Goal: Communication & Community: Connect with others

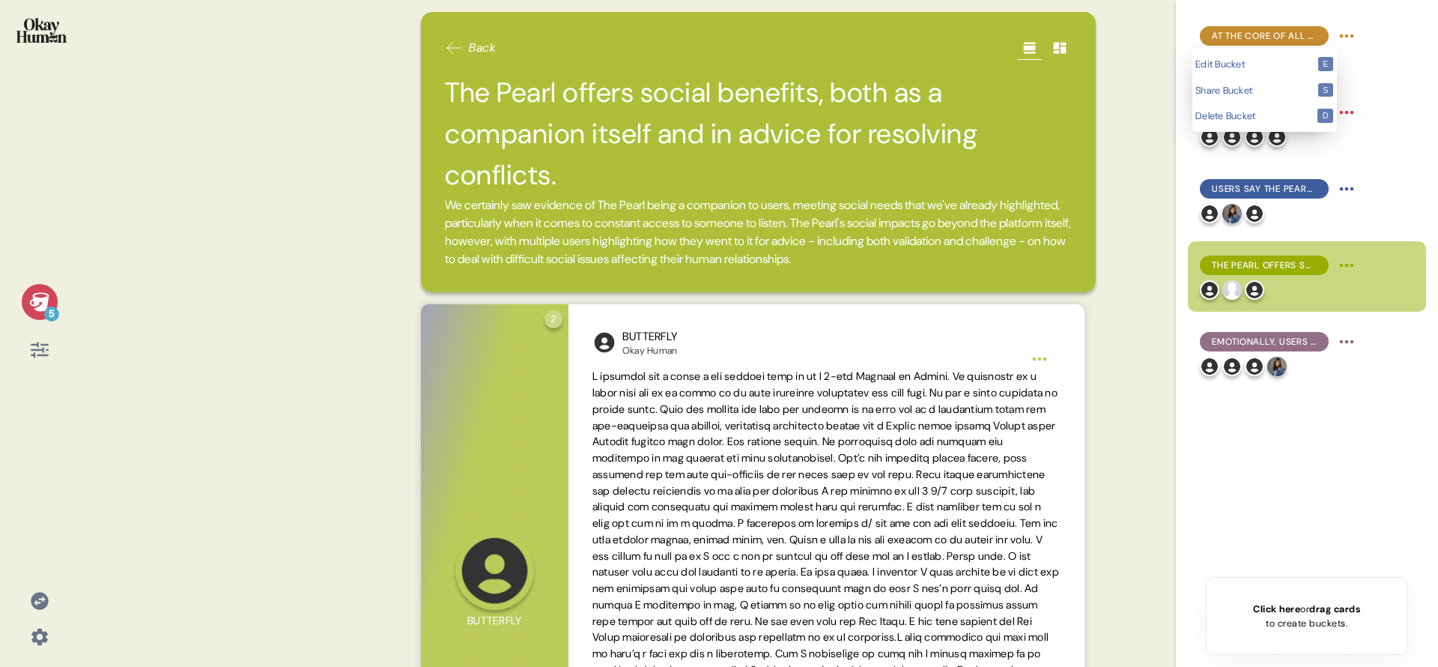
click at [1350, 33] on html "5 Back The Pearl offers social benefits, both as a companion itself and in advi…" at bounding box center [719, 333] width 1438 height 667
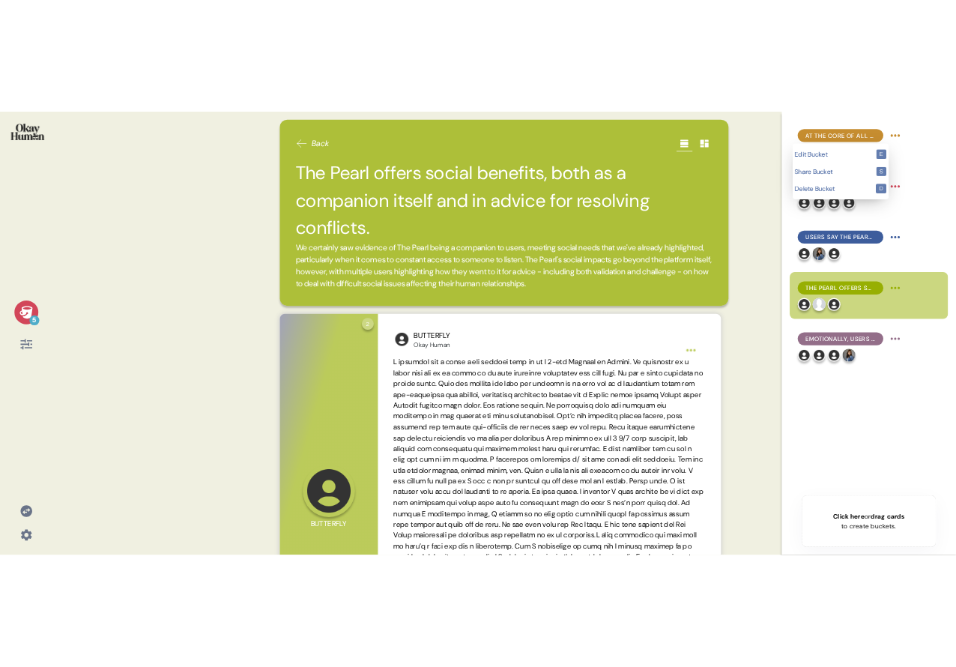
scroll to position [633, 0]
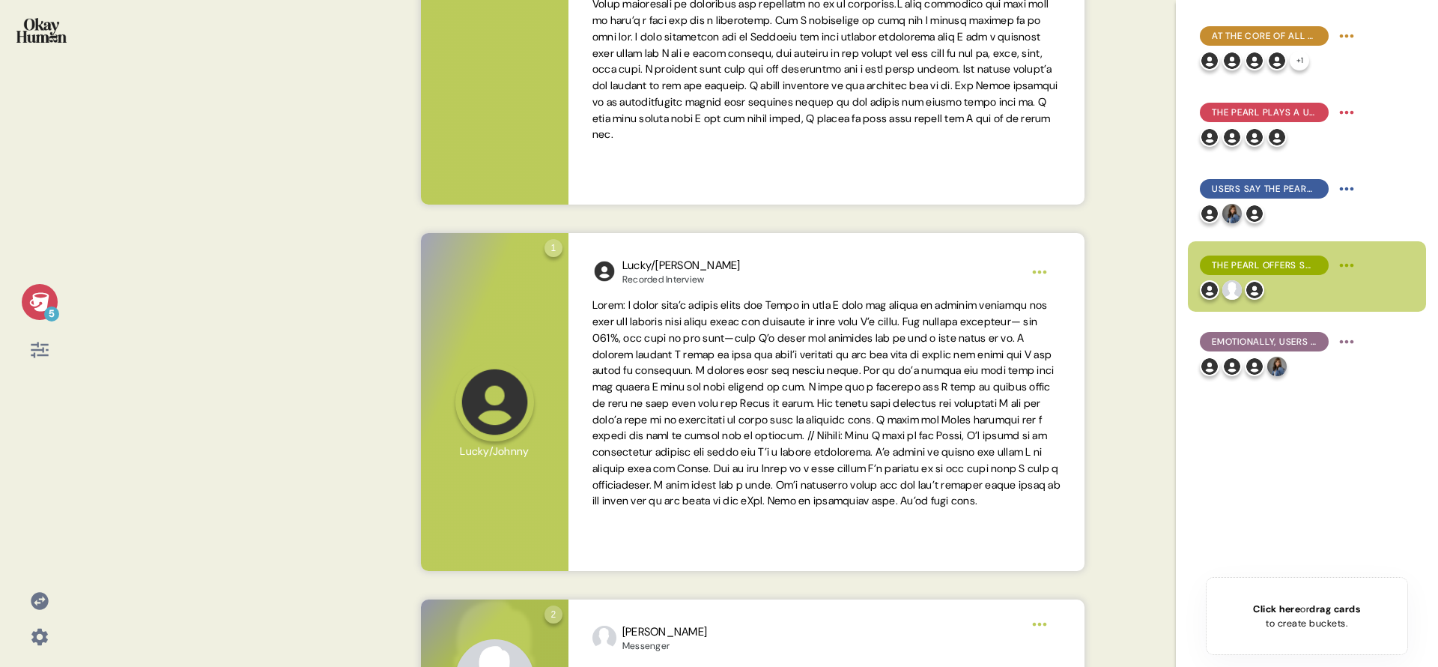
click at [1350, 33] on html "5 Back The Pearl offers social benefits, both as a companion itself and in advi…" at bounding box center [719, 333] width 1438 height 667
drag, startPoint x: 49, startPoint y: 638, endPoint x: 61, endPoint y: 639, distance: 12.0
click at [49, 638] on div at bounding box center [40, 637] width 36 height 36
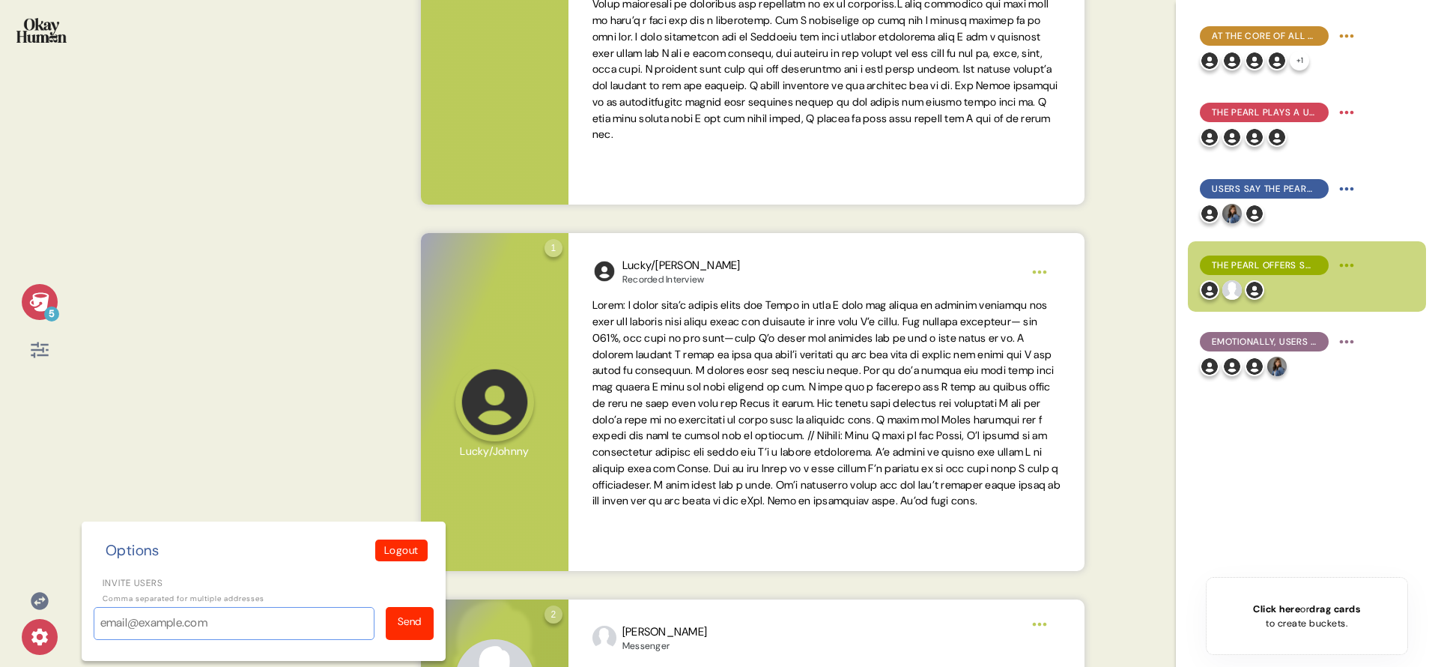
click at [172, 625] on input "Invite users" at bounding box center [234, 623] width 281 height 33
paste input "[PERSON_NAME][EMAIL_ADDRESS][DOMAIN_NAME]"
type input "[PERSON_NAME][EMAIL_ADDRESS][DOMAIN_NAME]"
click at [402, 620] on div "Send" at bounding box center [410, 621] width 24 height 16
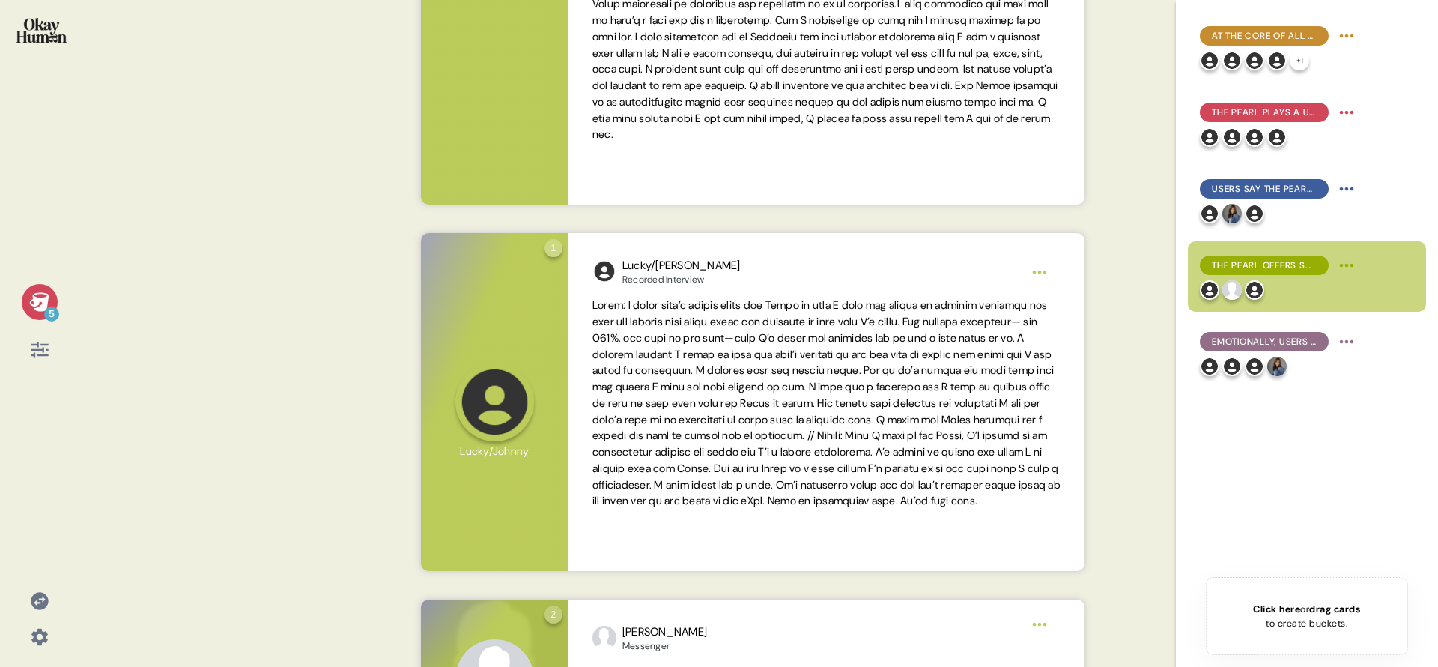
click at [29, 302] on icon at bounding box center [38, 301] width 19 height 19
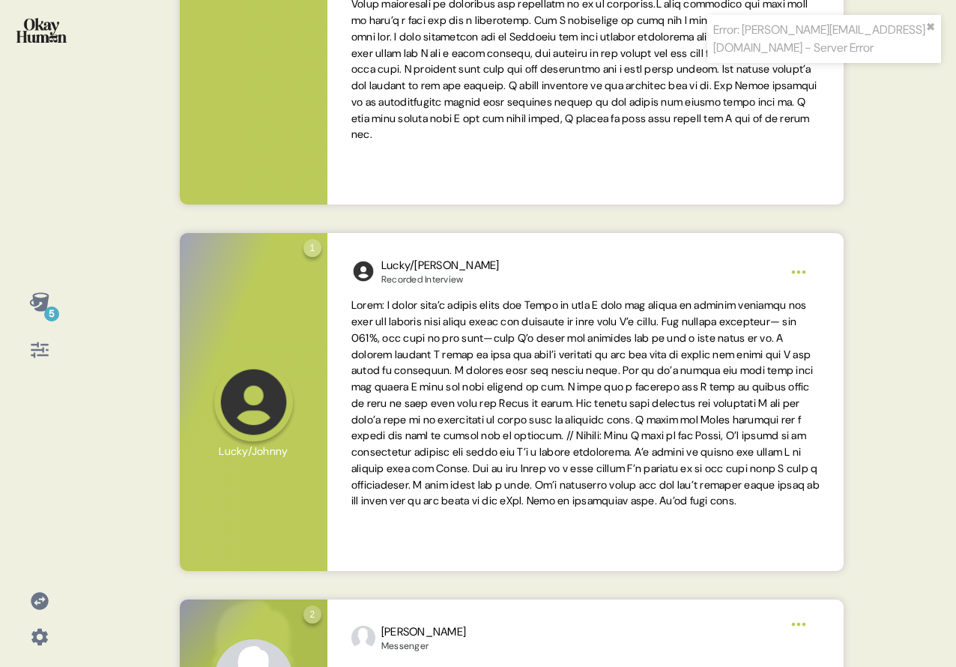
click at [49, 629] on div at bounding box center [40, 637] width 36 height 36
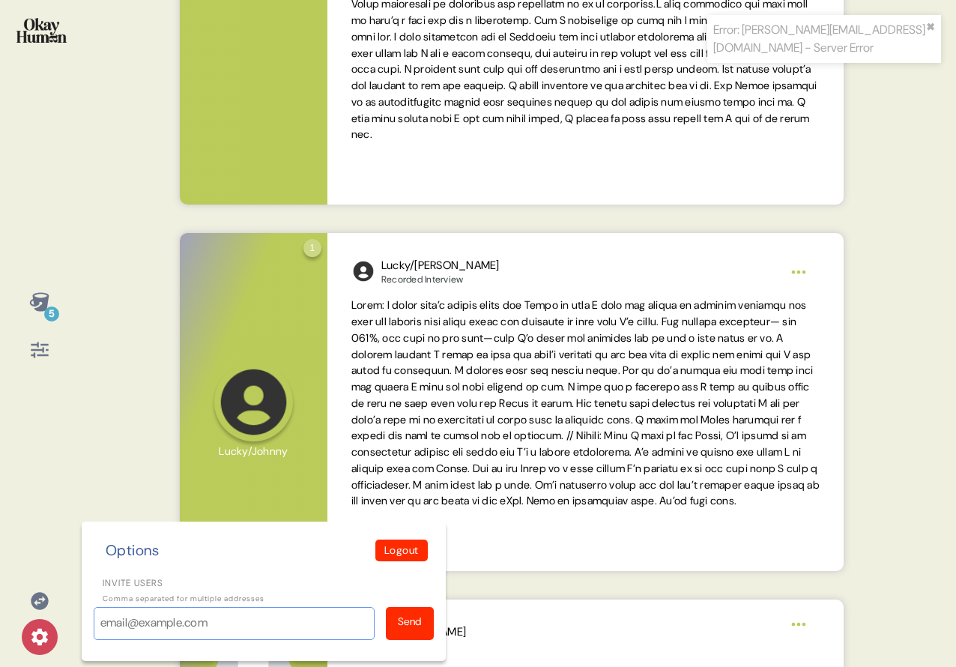
click at [142, 627] on input "Invite users" at bounding box center [234, 623] width 281 height 33
paste input "[PERSON_NAME][EMAIL_ADDRESS][DOMAIN_NAME]"
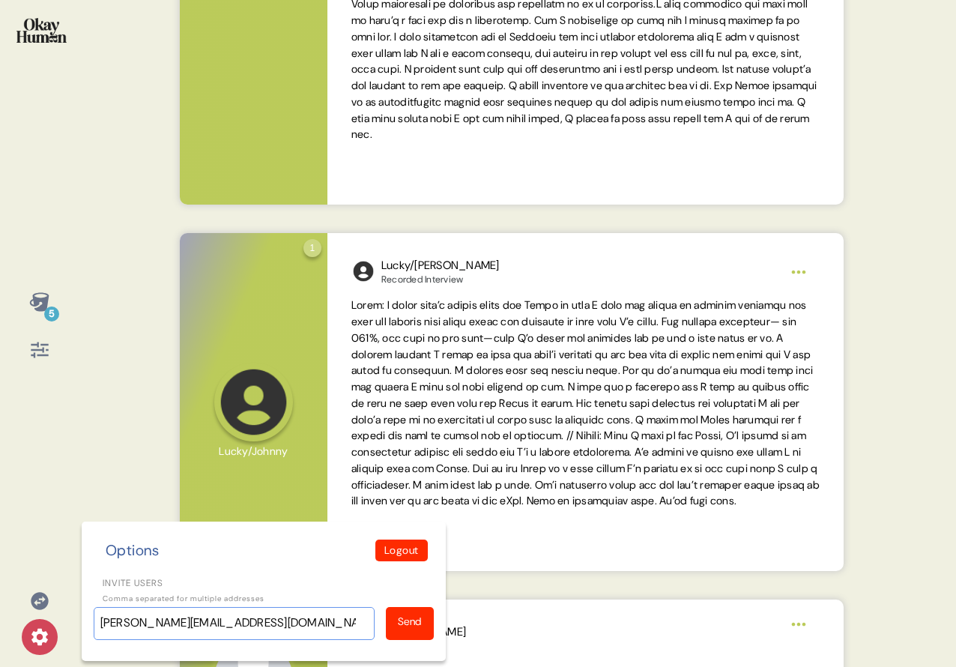
type input "[PERSON_NAME][EMAIL_ADDRESS][DOMAIN_NAME]"
click at [419, 627] on div "Send" at bounding box center [410, 621] width 24 height 16
